Goal: Task Accomplishment & Management: Complete application form

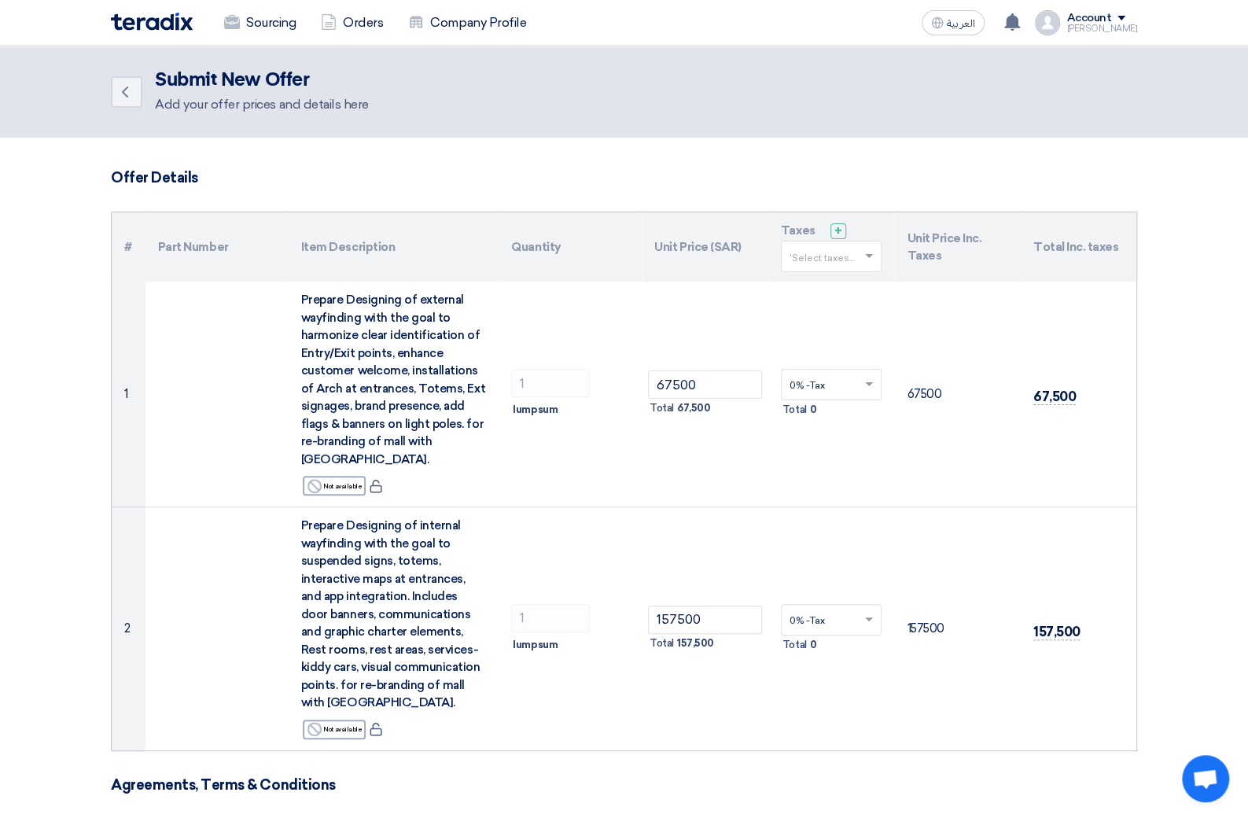
scroll to position [7, 0]
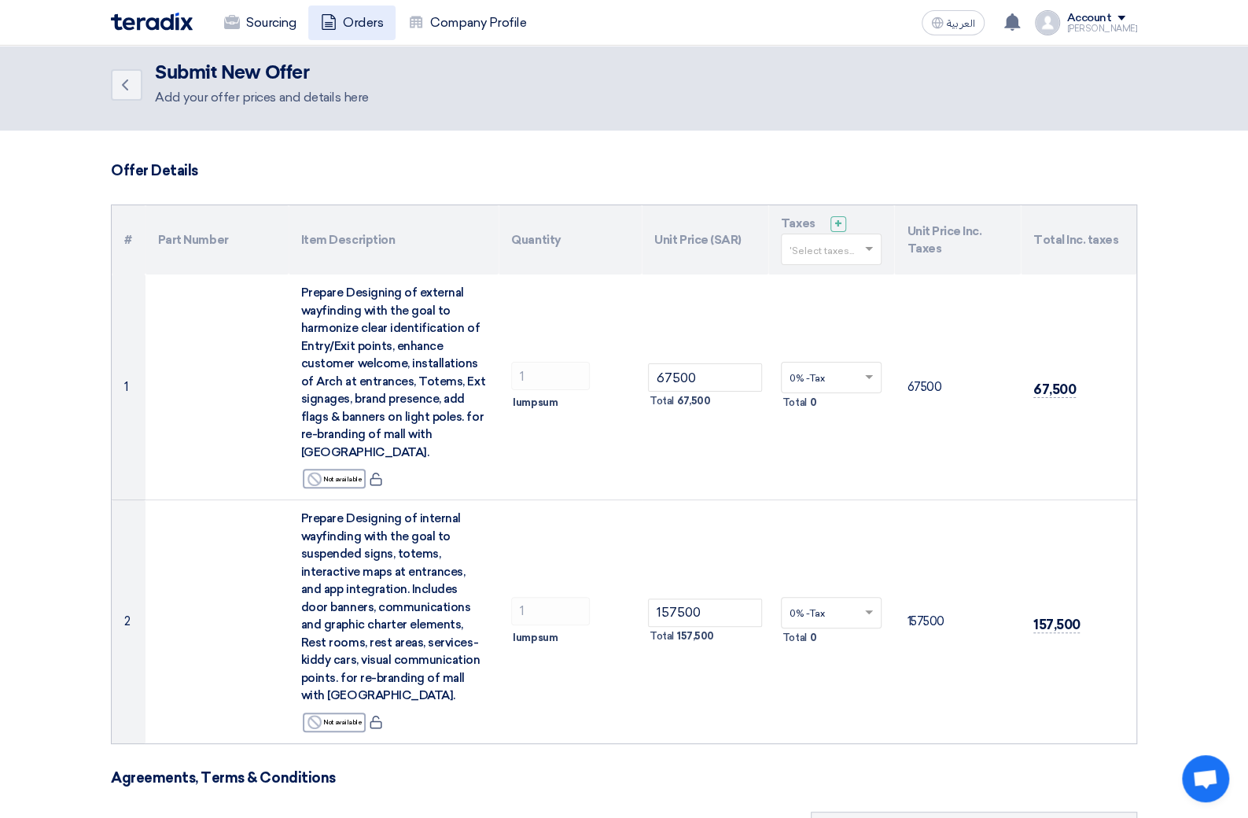
click at [360, 23] on link "Orders" at bounding box center [351, 23] width 87 height 35
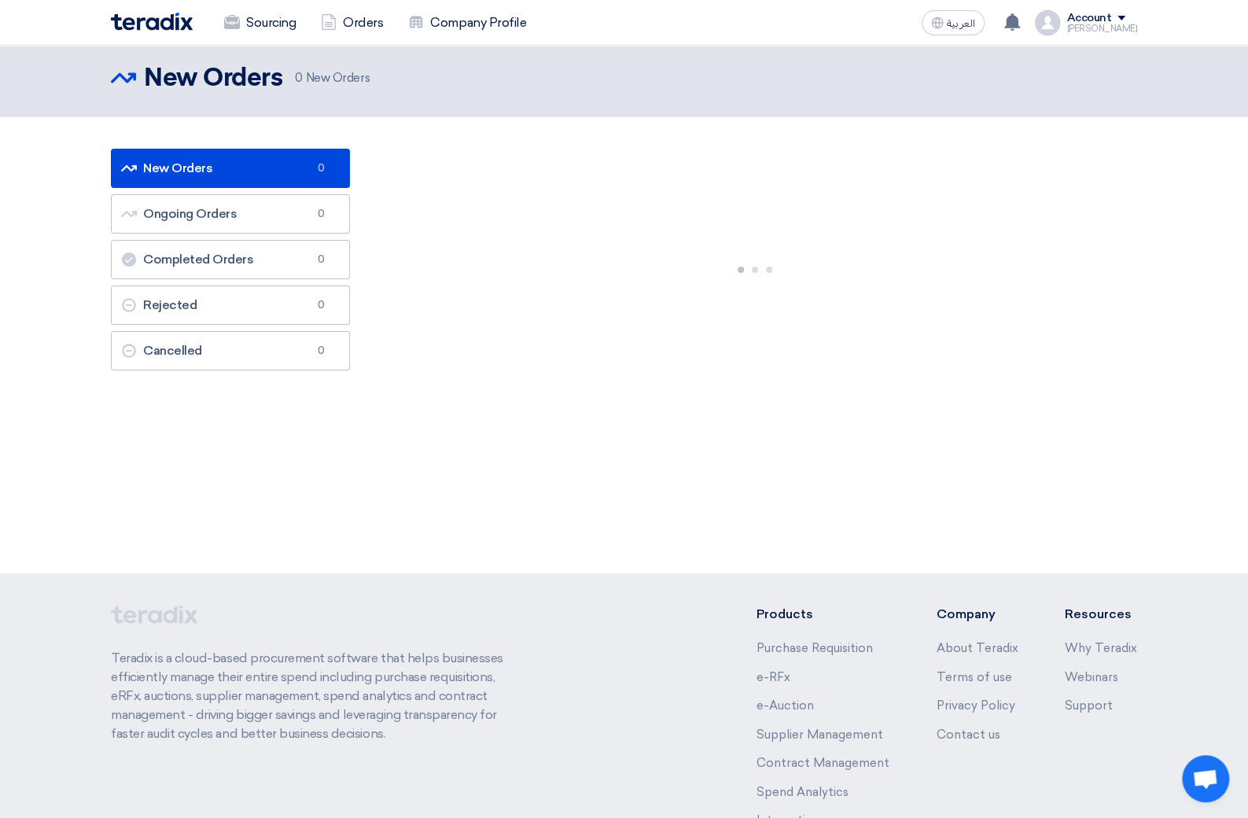
scroll to position [0, 0]
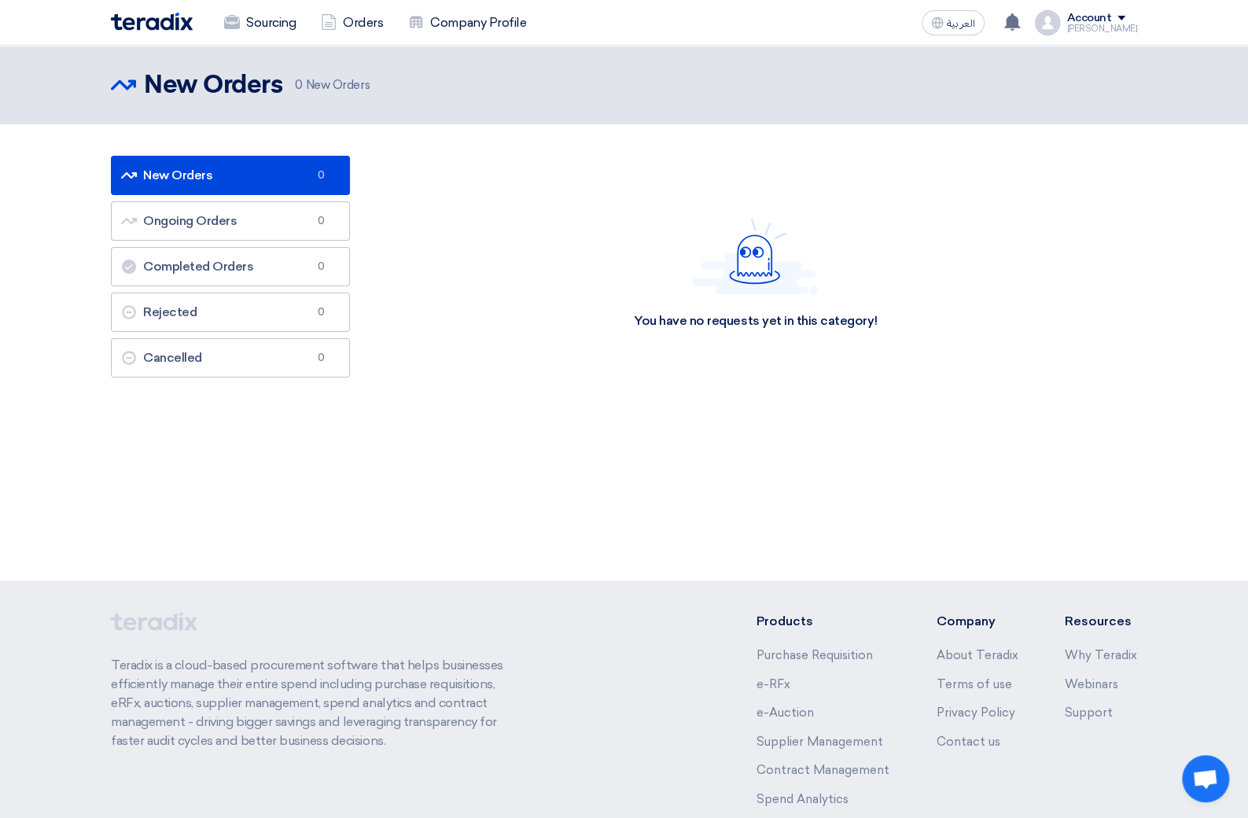
click at [156, 26] on img at bounding box center [152, 22] width 82 height 18
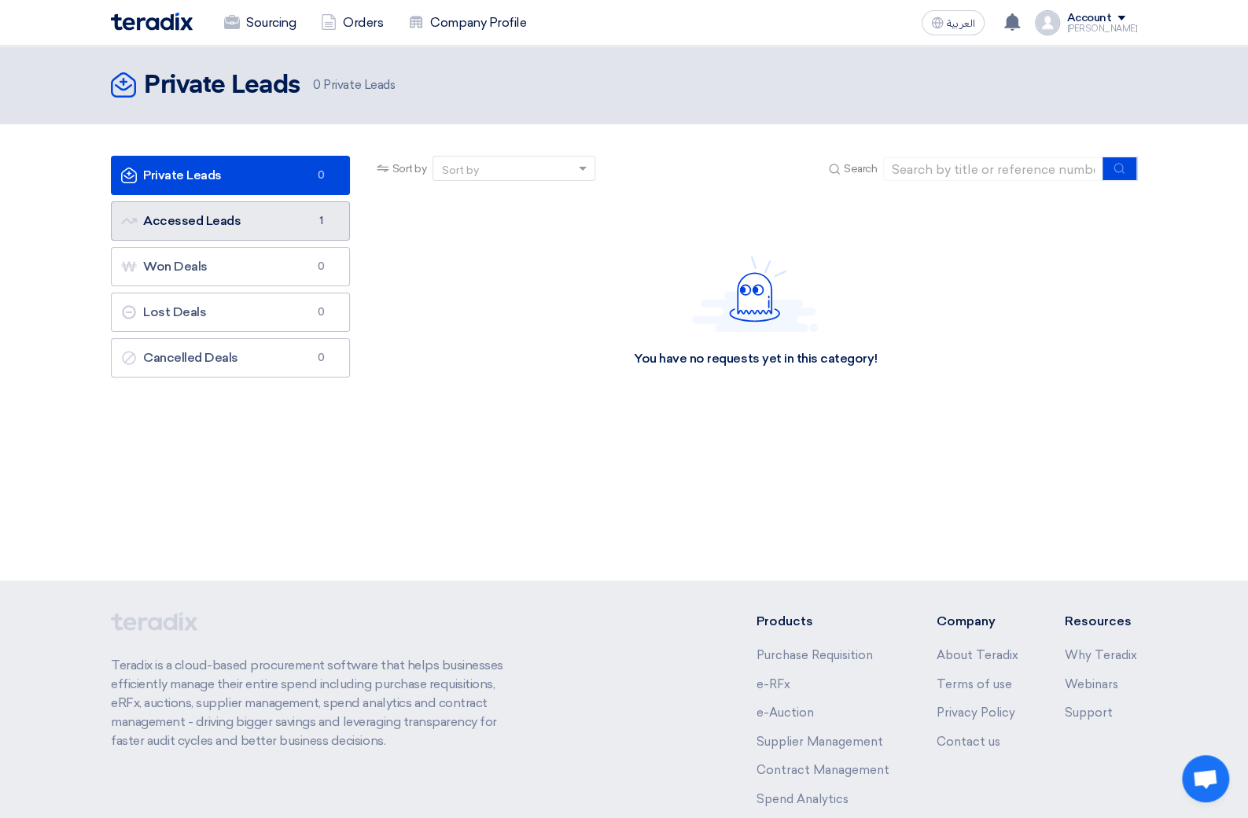
click at [202, 230] on link "Accessed Leads Accessed Leads 1" at bounding box center [230, 220] width 239 height 39
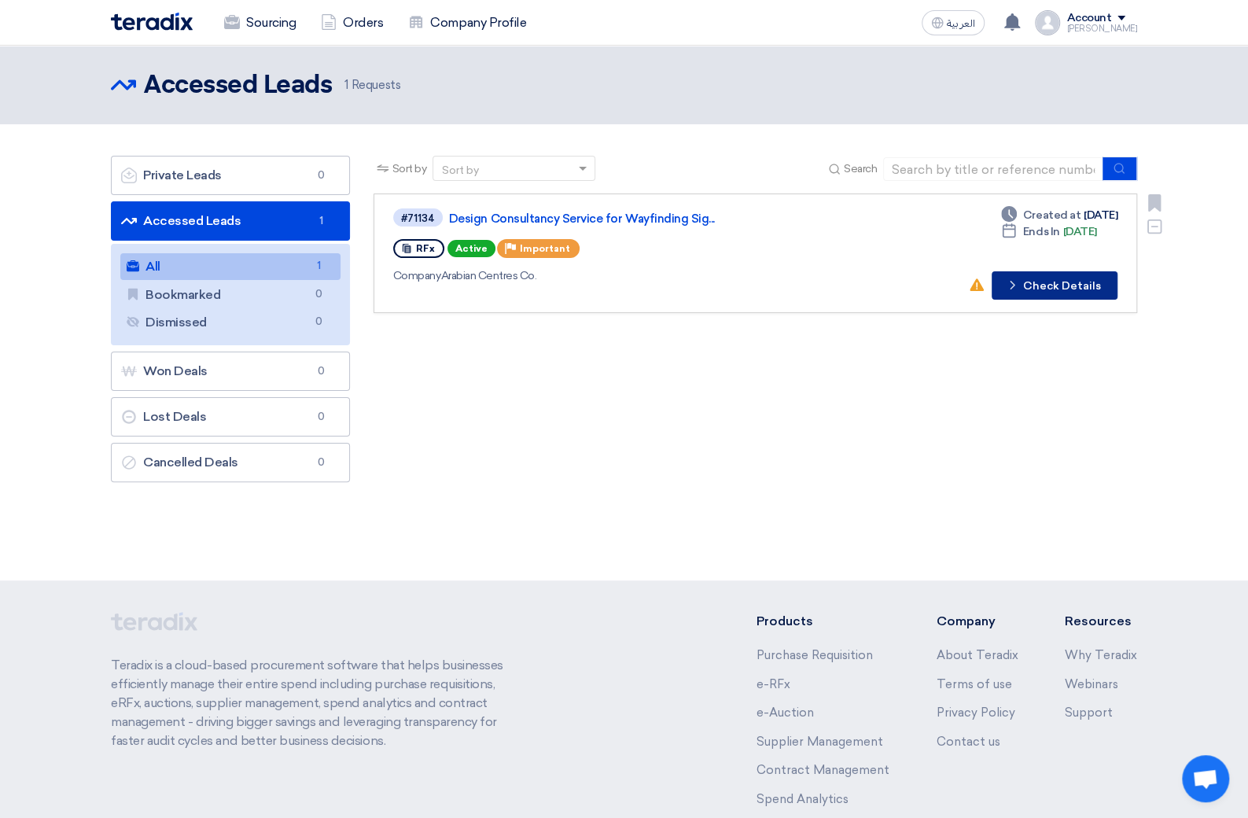
click at [1052, 284] on button "Check details Check Details" at bounding box center [1055, 285] width 126 height 28
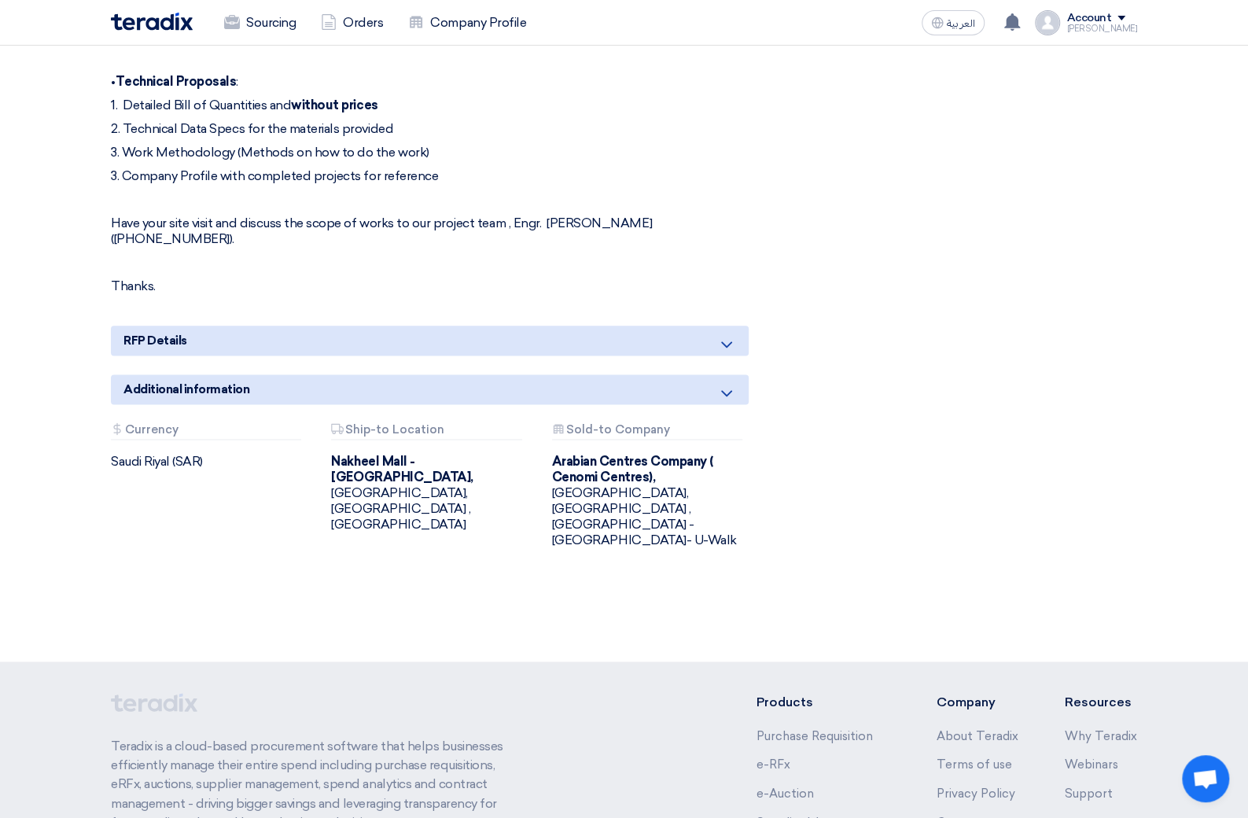
scroll to position [1069, 0]
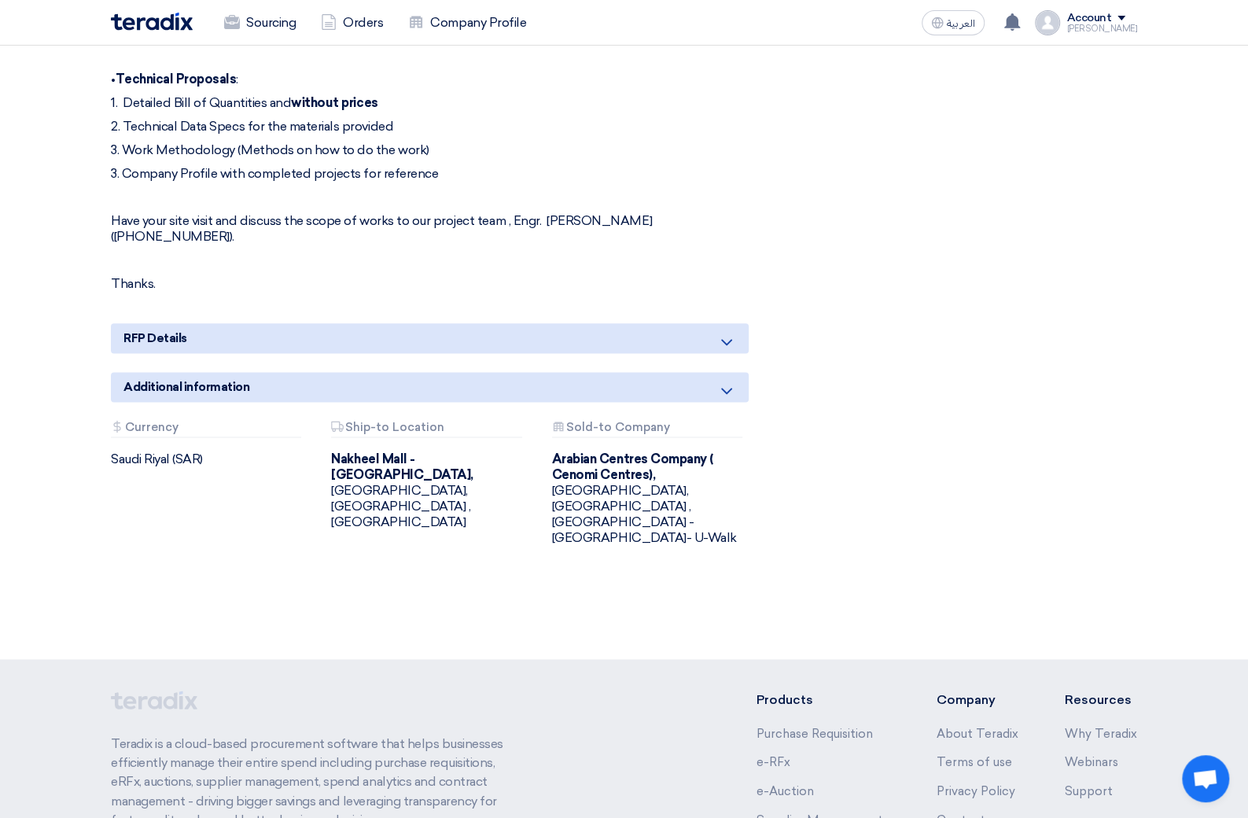
click at [720, 341] on icon at bounding box center [726, 342] width 19 height 19
click at [738, 396] on div "Additional information" at bounding box center [430, 387] width 638 height 30
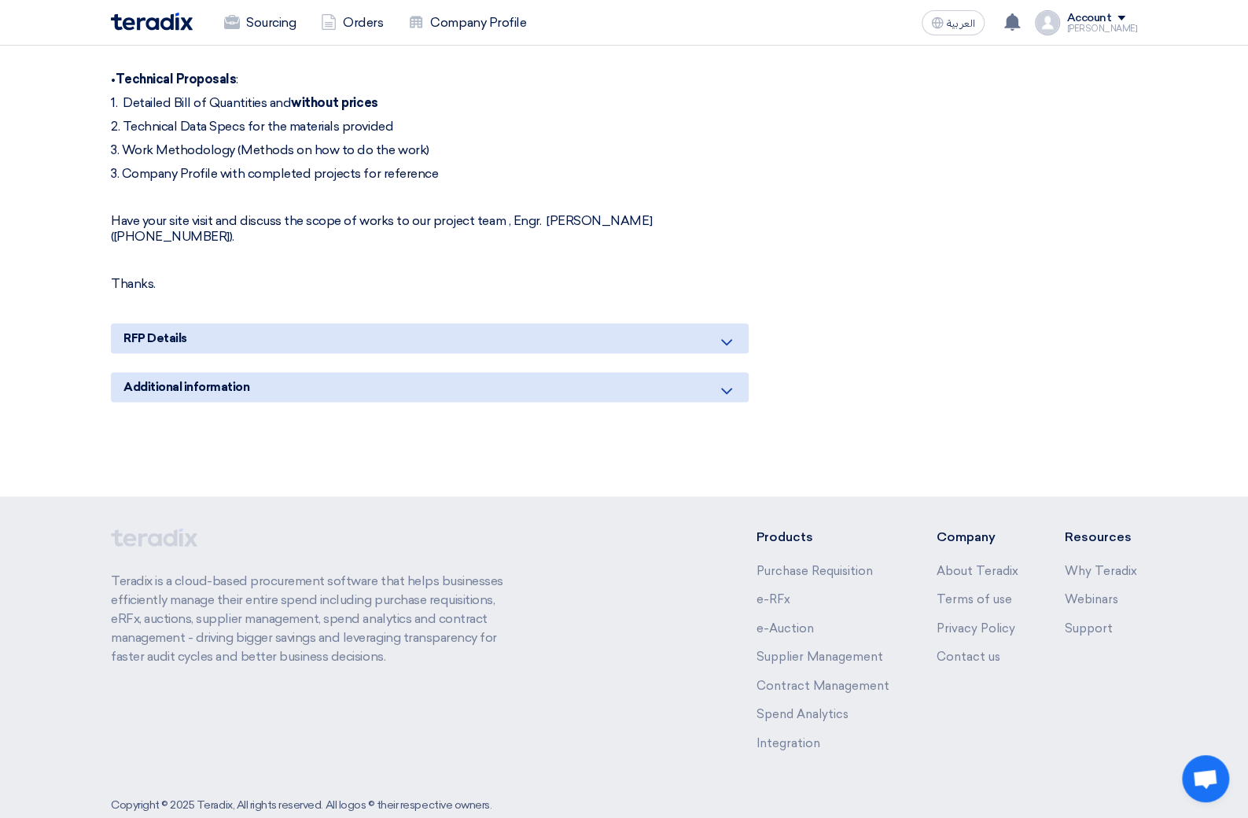
click at [738, 388] on div "Additional information" at bounding box center [430, 387] width 638 height 30
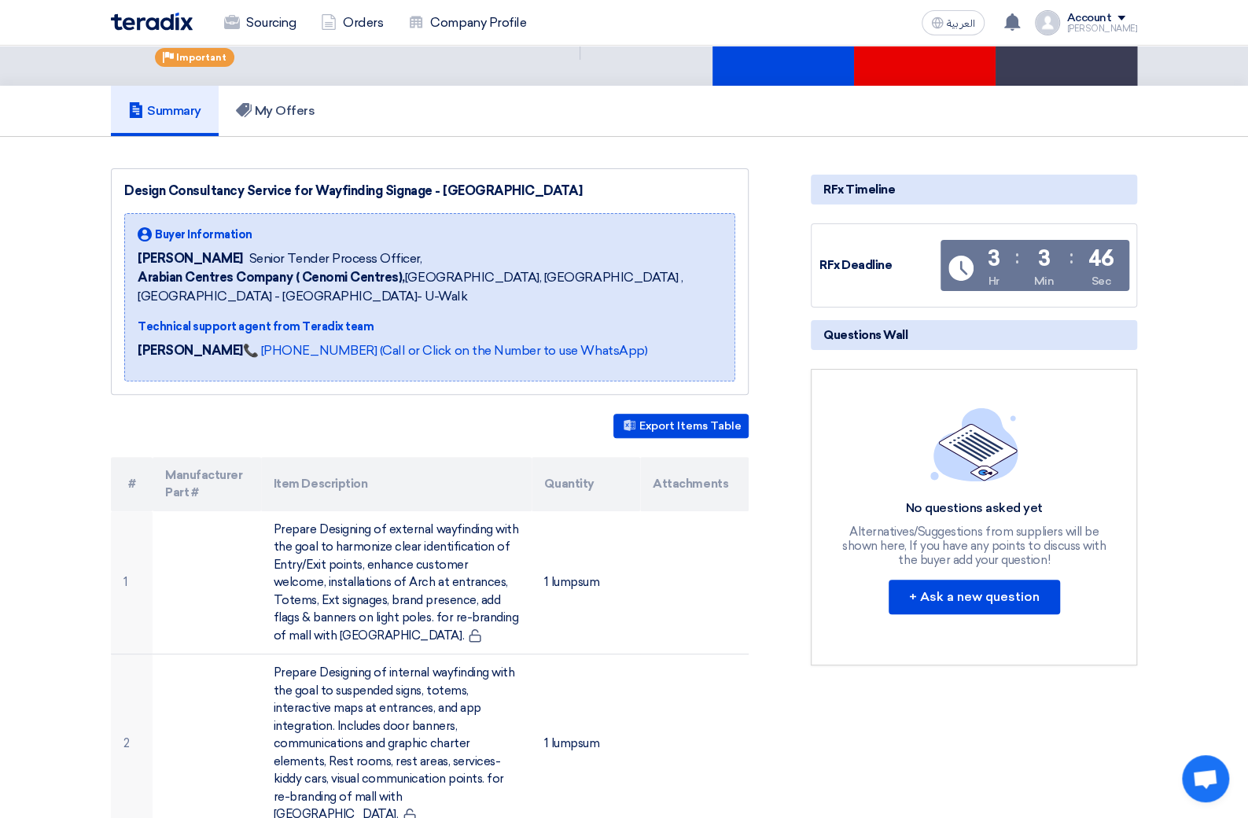
scroll to position [0, 0]
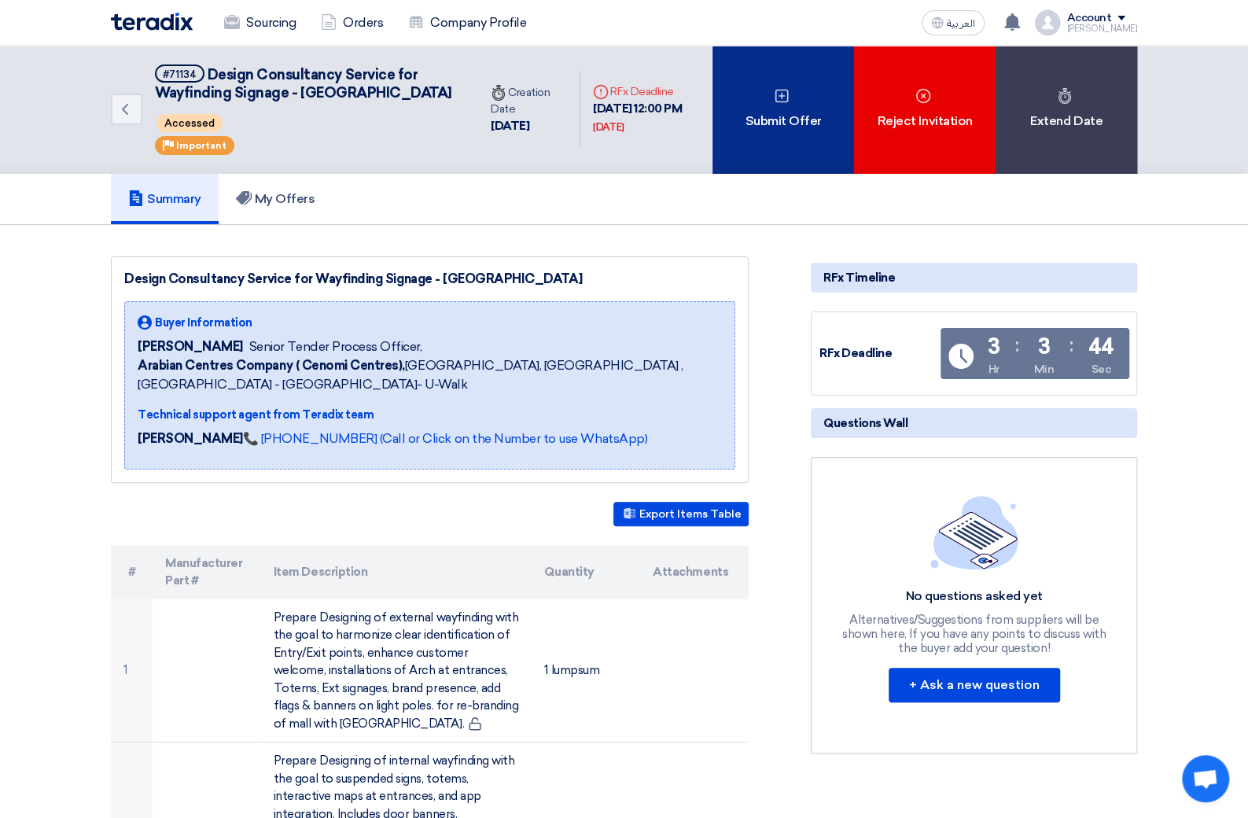
click at [779, 115] on div "Submit Offer" at bounding box center [783, 110] width 142 height 128
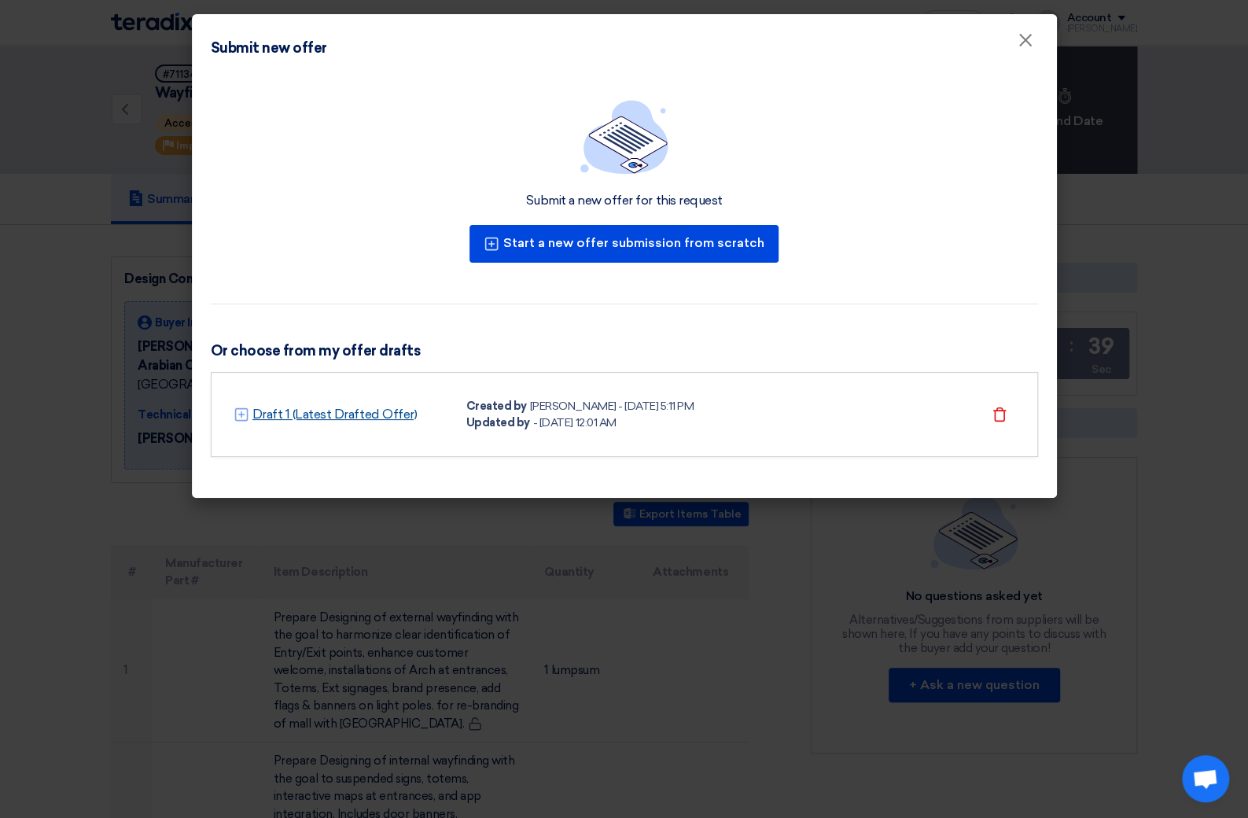
click at [277, 418] on link "Draft 1 (Latest Drafted Offer)" at bounding box center [334, 414] width 165 height 19
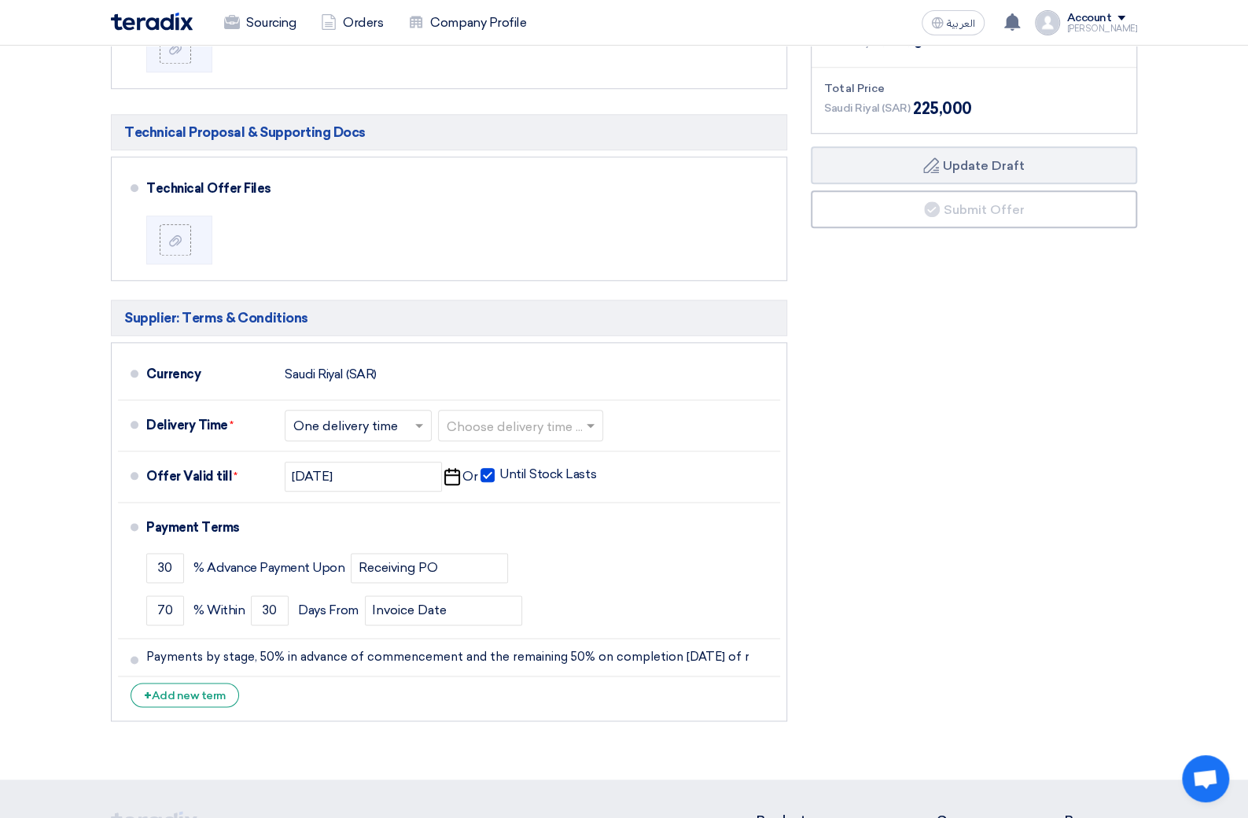
scroll to position [948, 0]
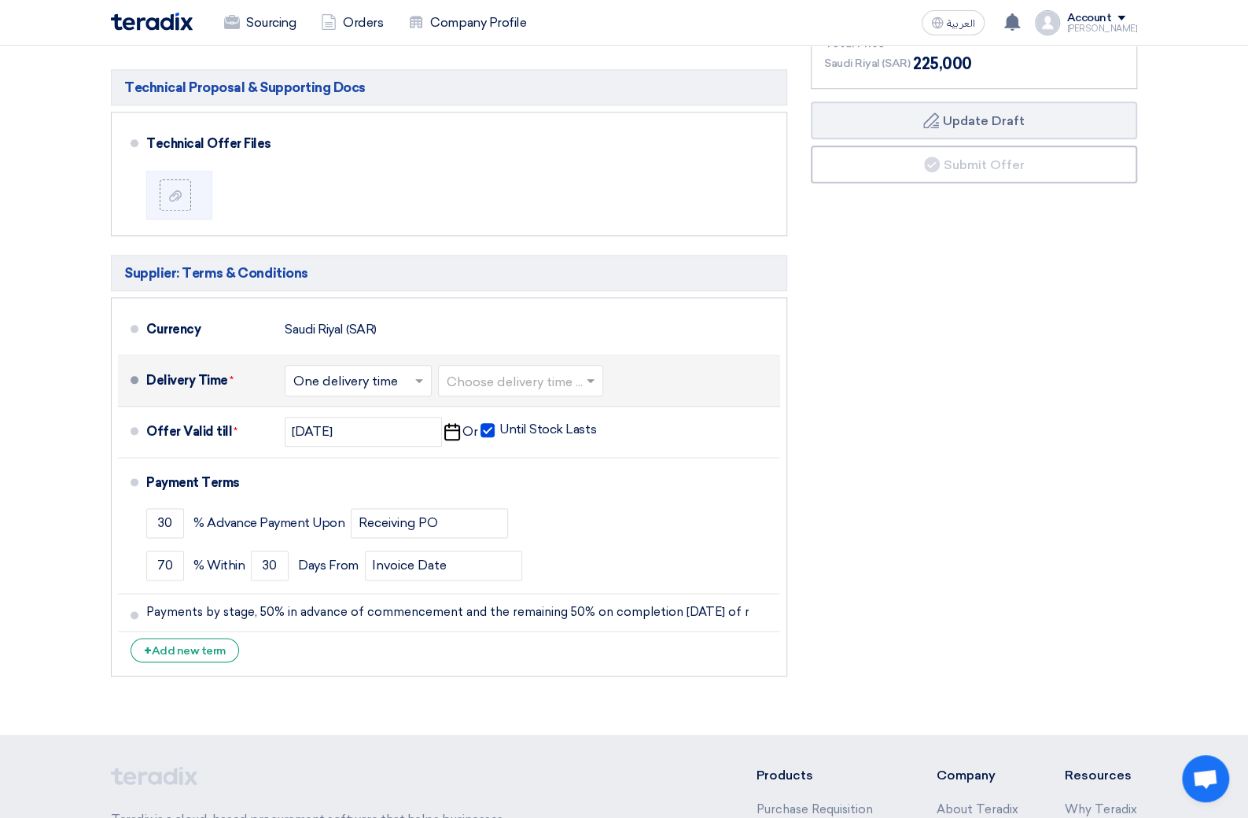
click at [381, 385] on input "text" at bounding box center [358, 381] width 131 height 23
click at [669, 364] on div "Delivery Time * Choose delivery time ... × One delivery time × Choose delivery …" at bounding box center [460, 381] width 628 height 38
click at [590, 381] on span at bounding box center [593, 381] width 20 height 16
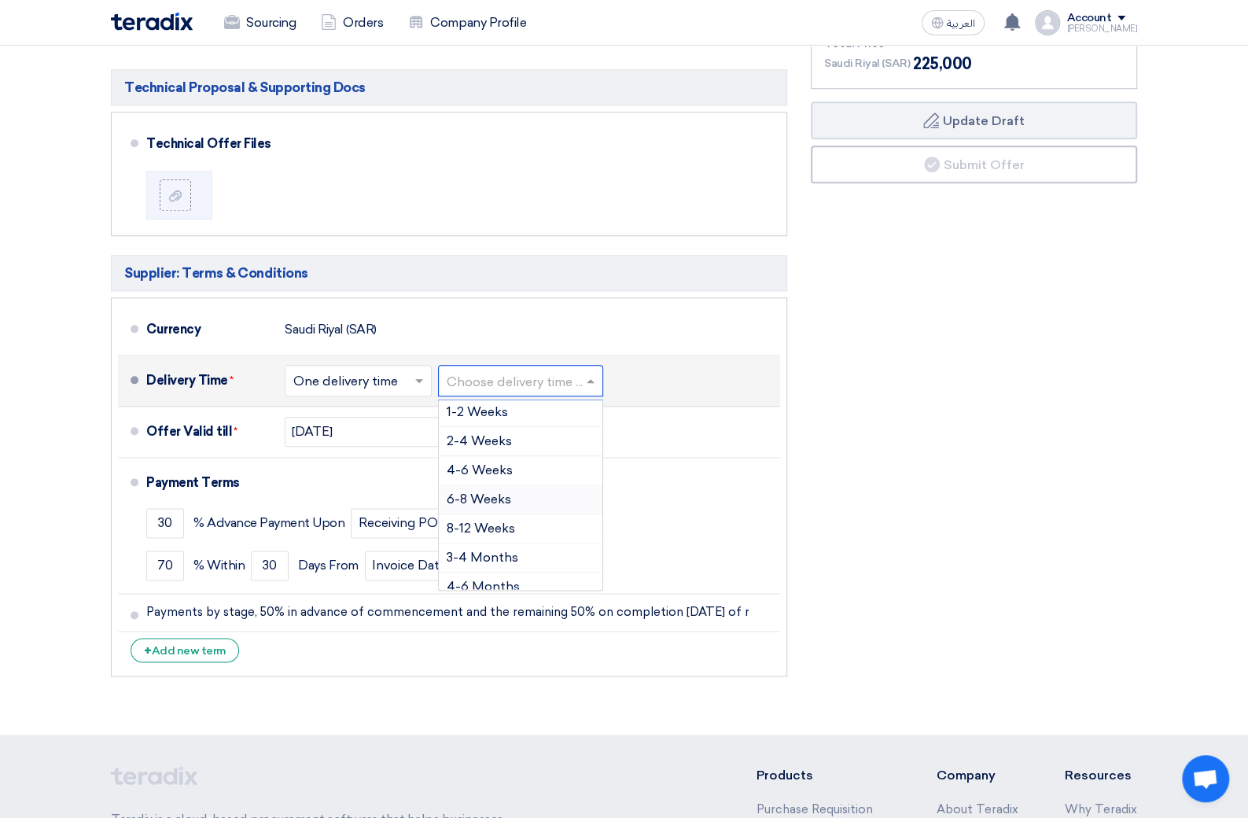
scroll to position [64, 0]
click at [494, 521] on span "8-12 Weeks" at bounding box center [481, 524] width 68 height 15
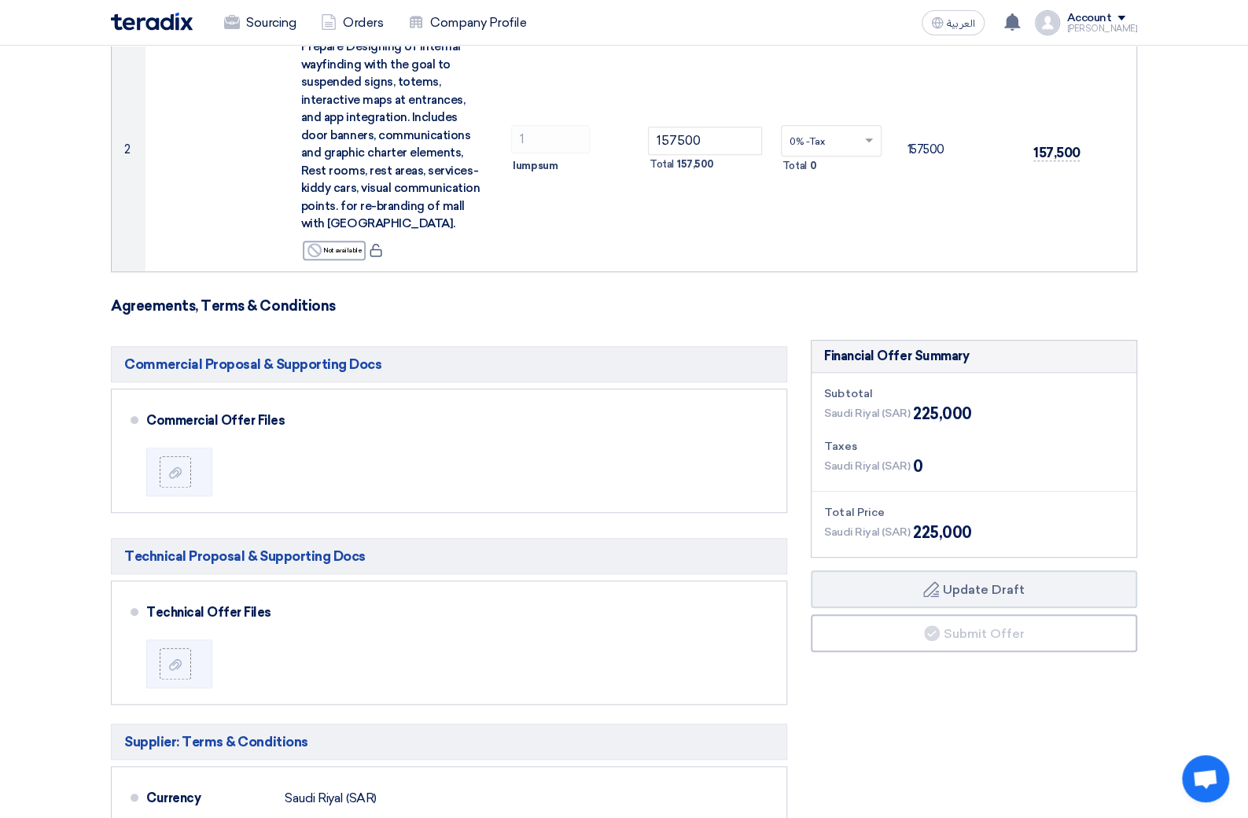
scroll to position [466, 0]
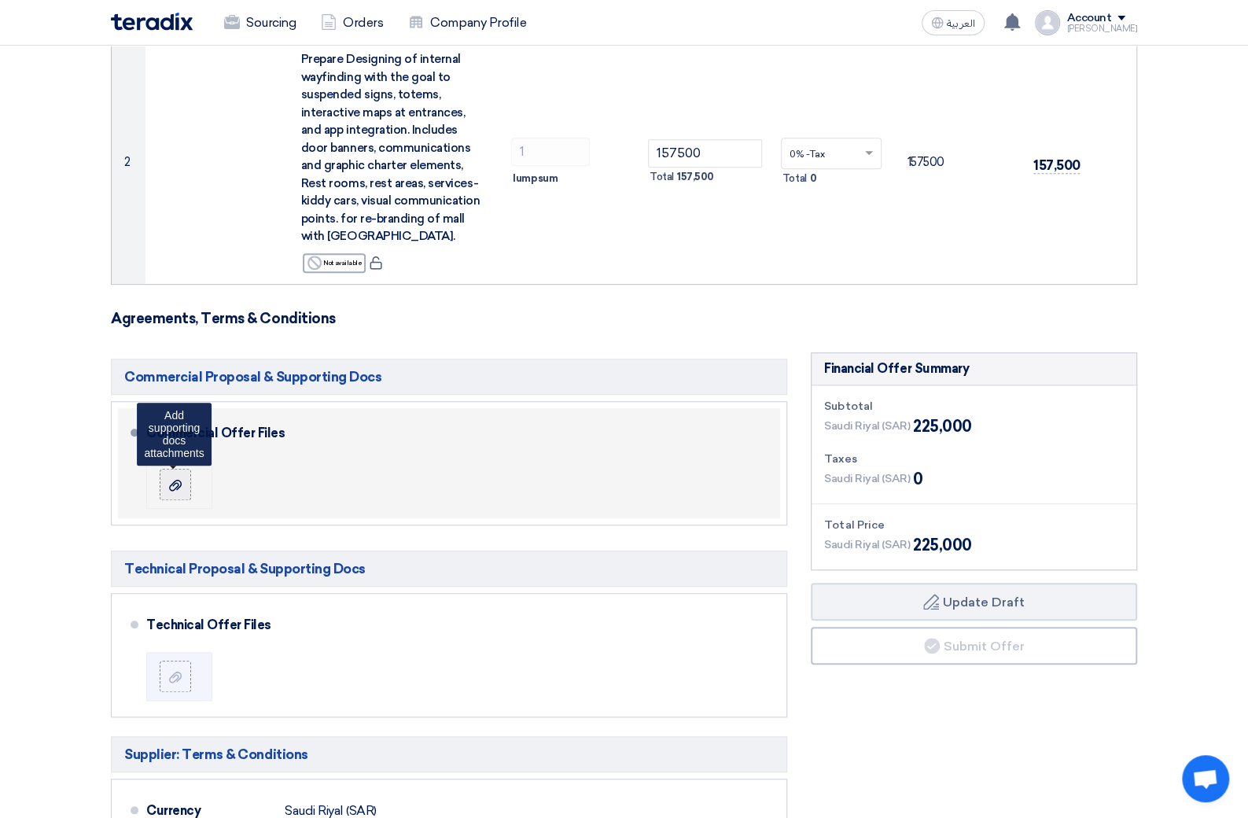
click at [166, 479] on div at bounding box center [175, 485] width 19 height 16
click at [0, 0] on input "file" at bounding box center [0, 0] width 0 height 0
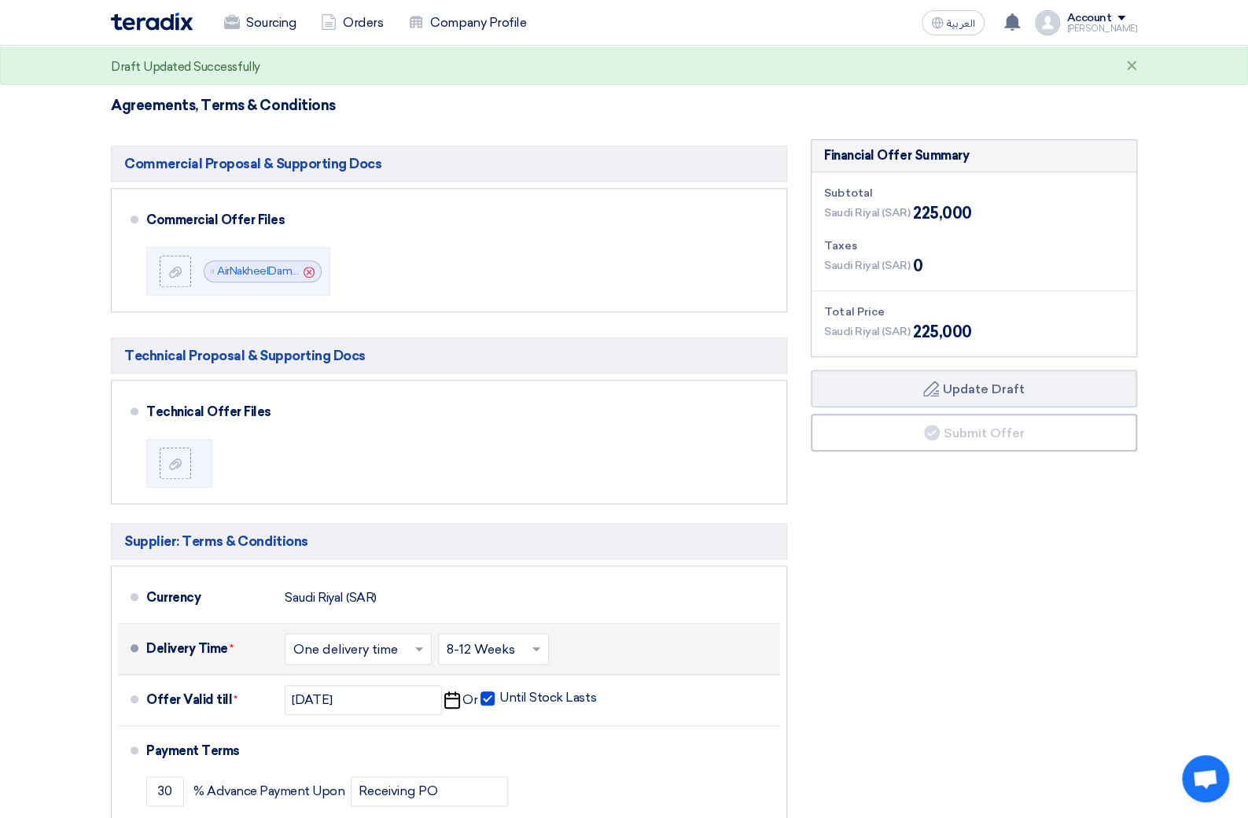
scroll to position [681, 0]
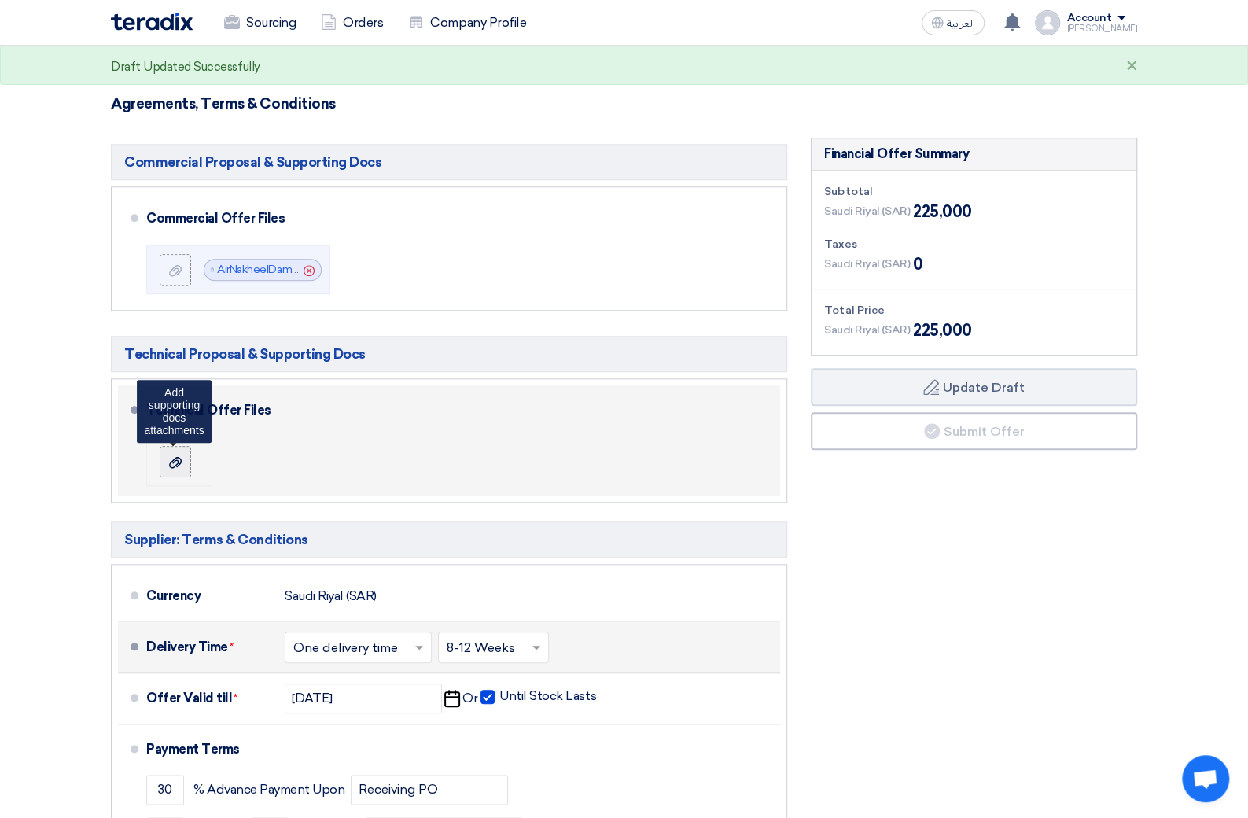
click at [177, 454] on div at bounding box center [175, 462] width 19 height 16
click at [0, 0] on input "file" at bounding box center [0, 0] width 0 height 0
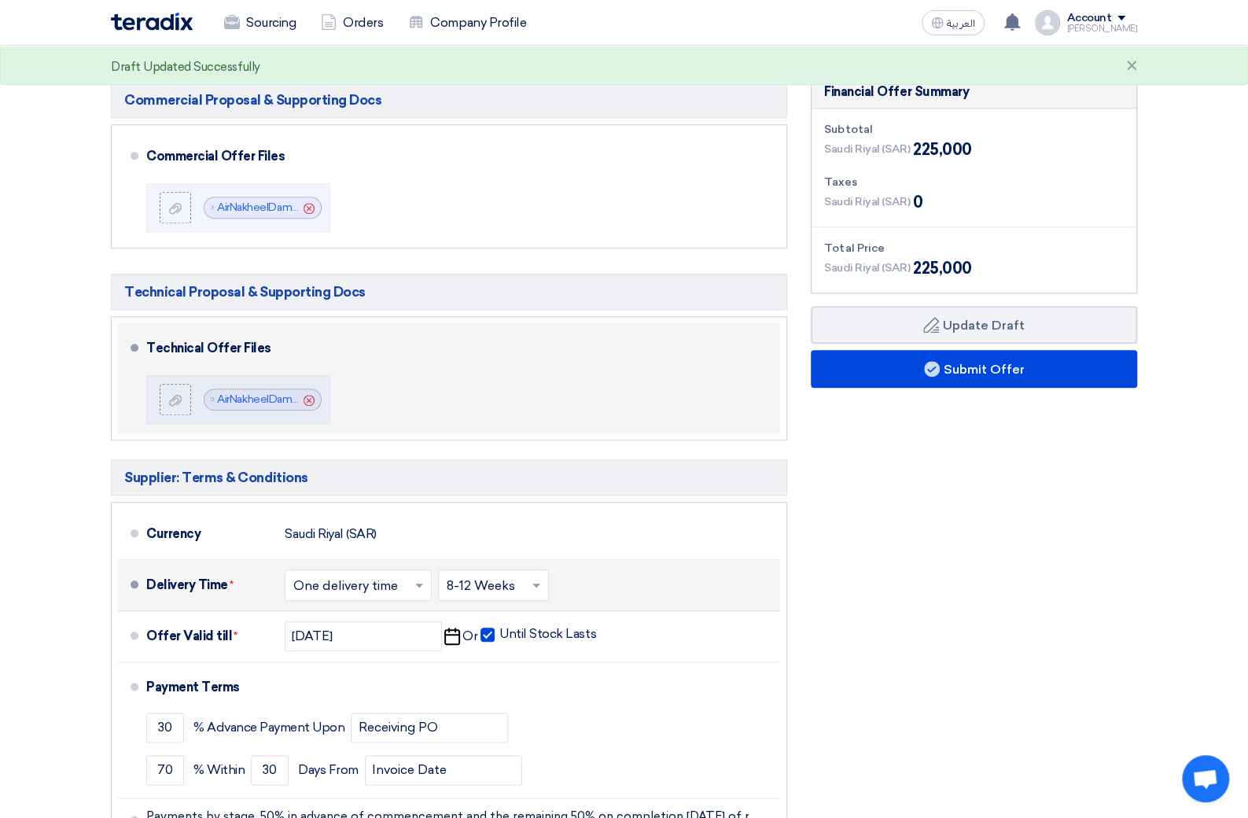
scroll to position [767, 0]
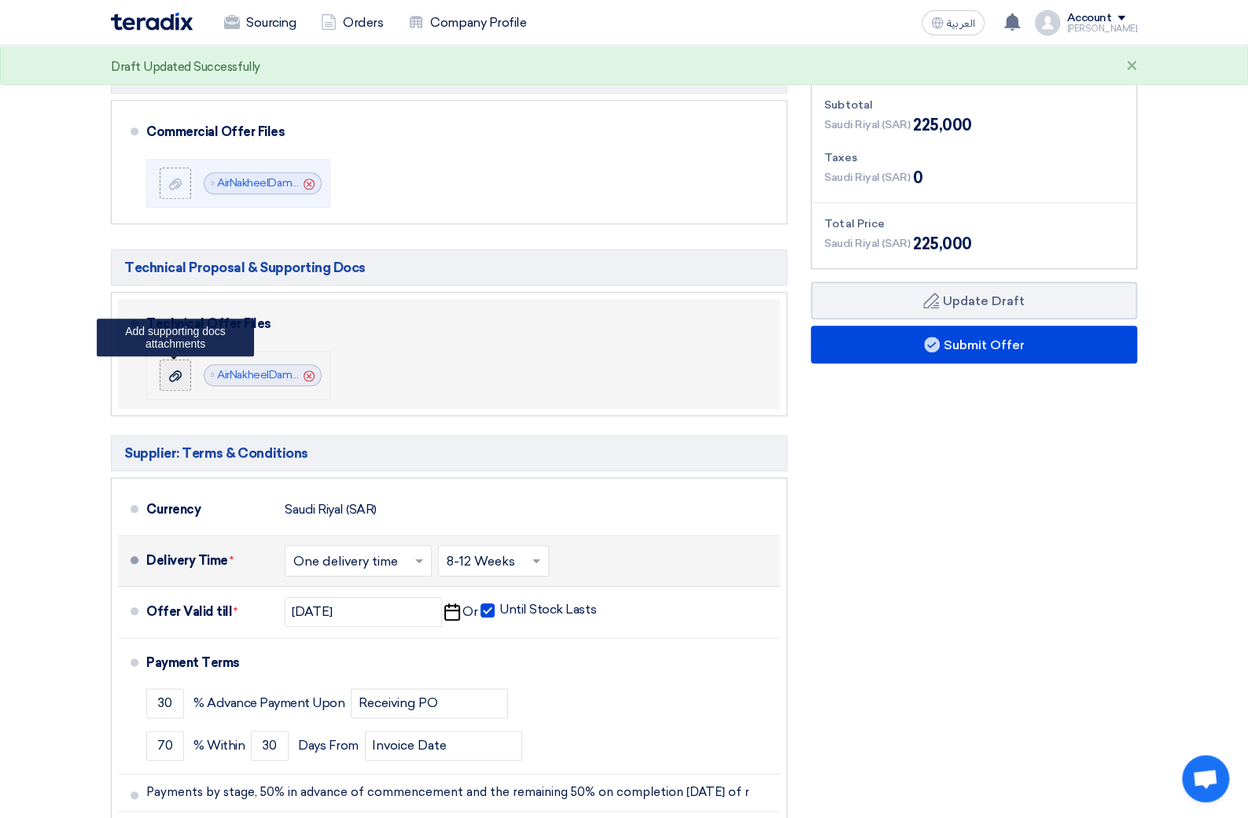
click at [169, 375] on use at bounding box center [175, 375] width 13 height 11
click at [0, 0] on input "file" at bounding box center [0, 0] width 0 height 0
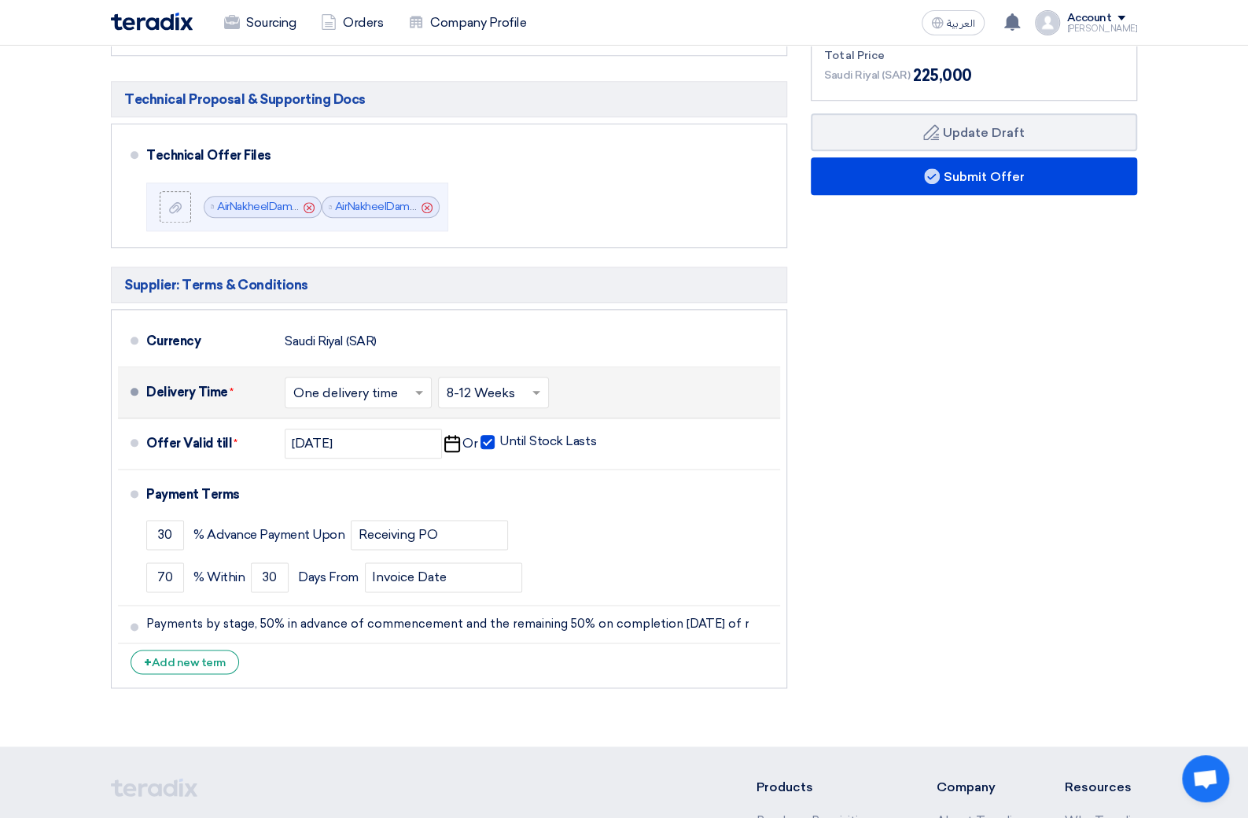
scroll to position [0, 0]
